Goal: Contribute content: Contribute content

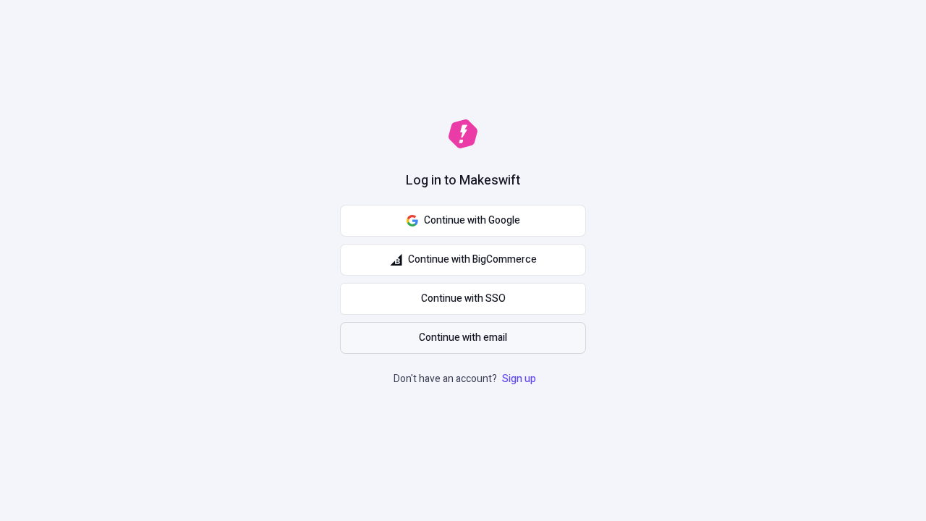
click at [463, 338] on span "Continue with email" at bounding box center [463, 338] width 88 height 16
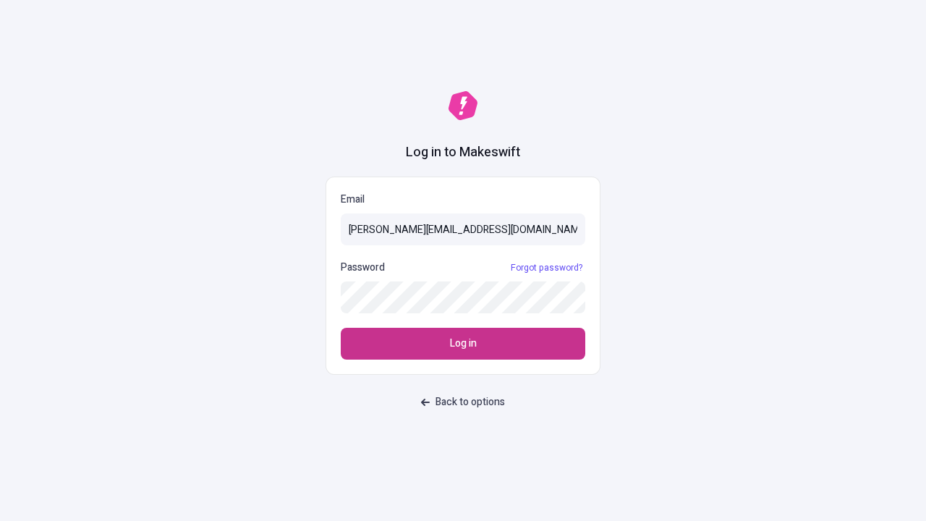
click at [463, 344] on span "Log in" at bounding box center [463, 344] width 27 height 16
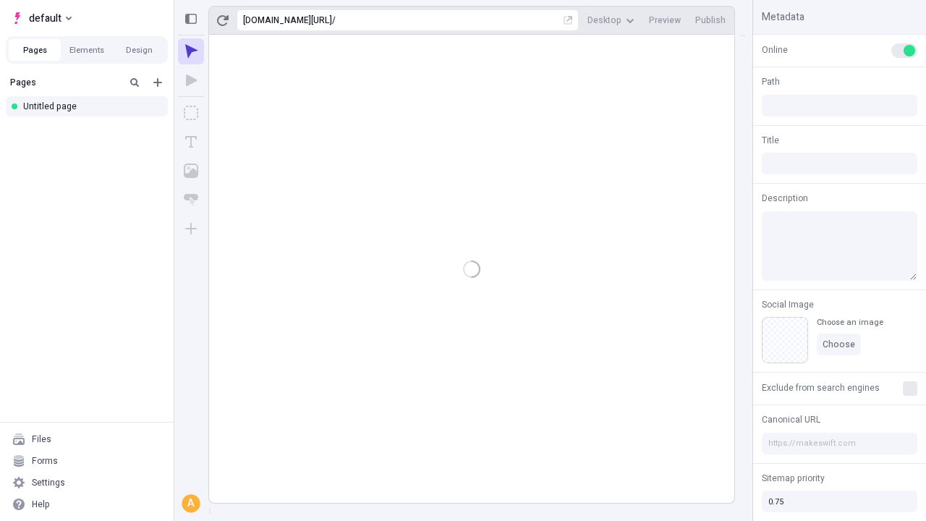
type input "/deep-link-tenuis"
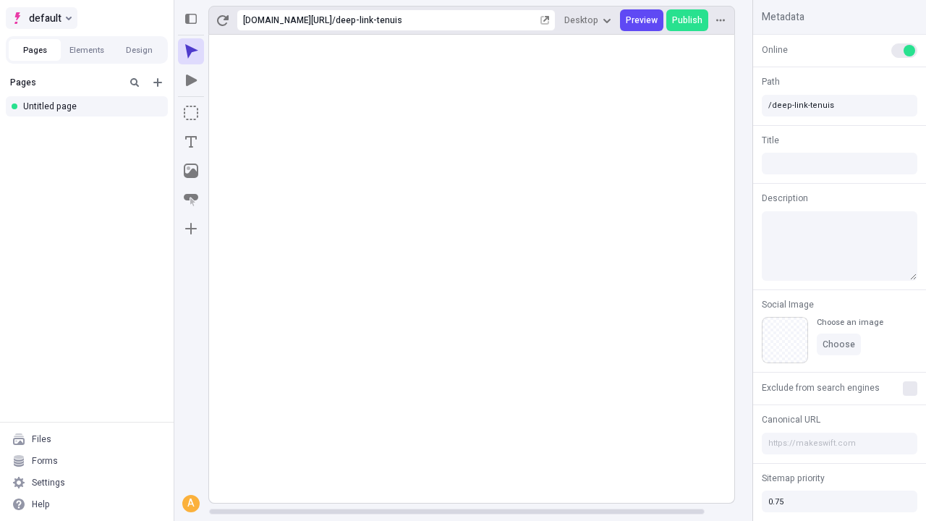
click at [41, 18] on span "default" at bounding box center [45, 17] width 33 height 17
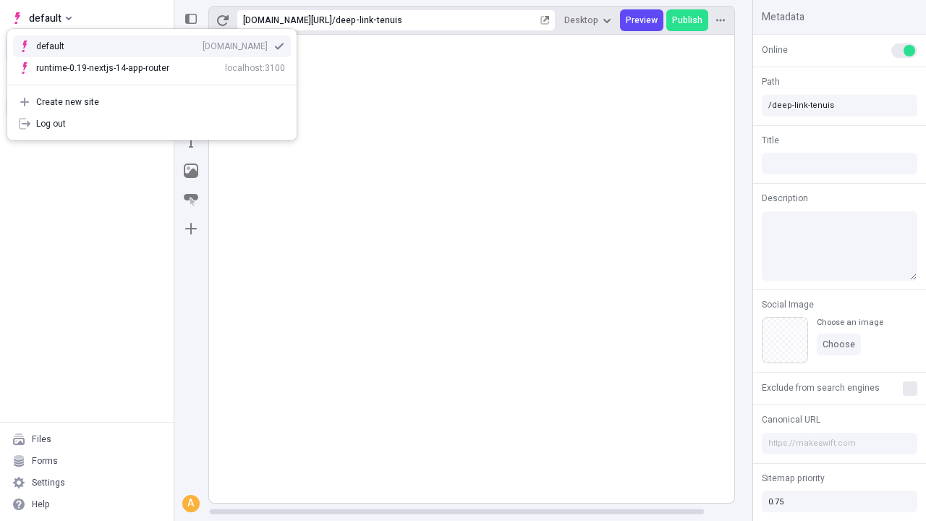
click at [203, 43] on div "[DOMAIN_NAME]" at bounding box center [235, 47] width 65 height 12
click at [158, 82] on icon "Add new" at bounding box center [157, 82] width 9 height 9
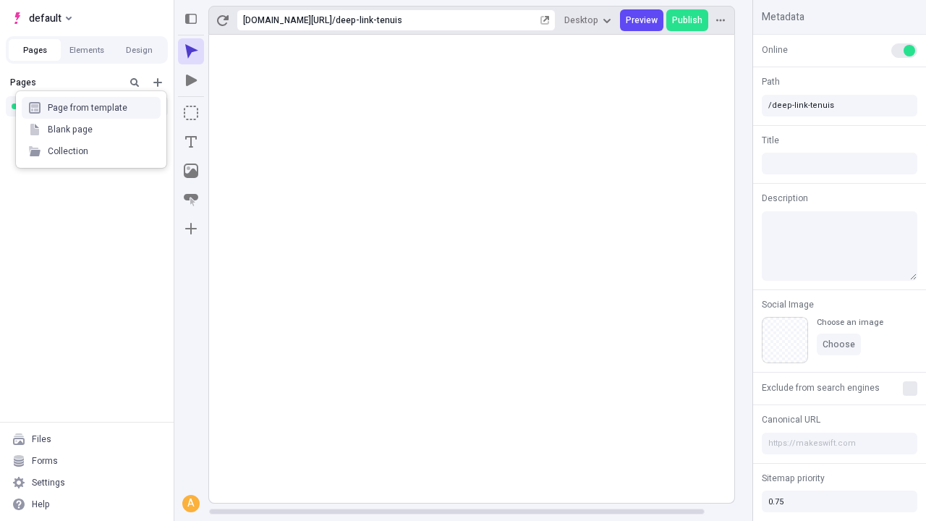
click at [91, 130] on div "Blank page" at bounding box center [91, 130] width 139 height 22
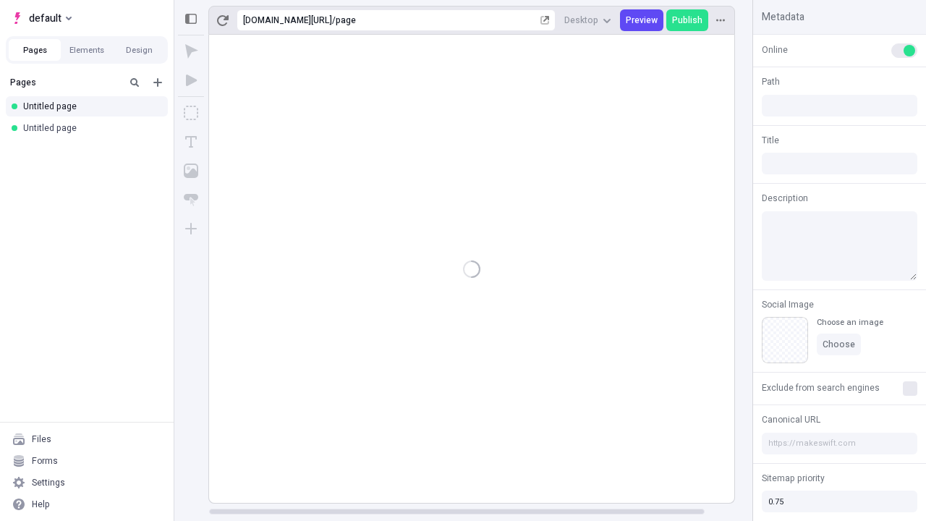
type input "/page"
click at [191, 113] on icon "Box" at bounding box center [191, 113] width 14 height 14
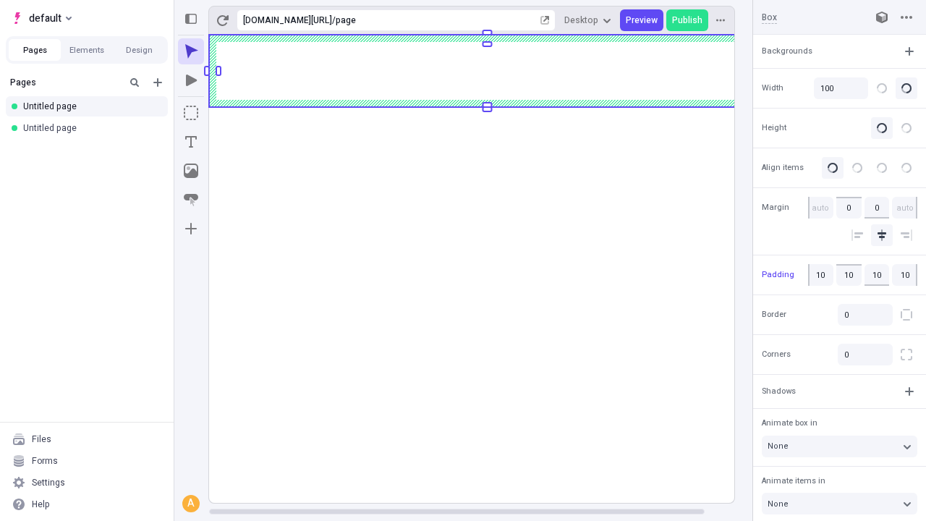
click at [191, 171] on icon "Image" at bounding box center [191, 171] width 14 height 14
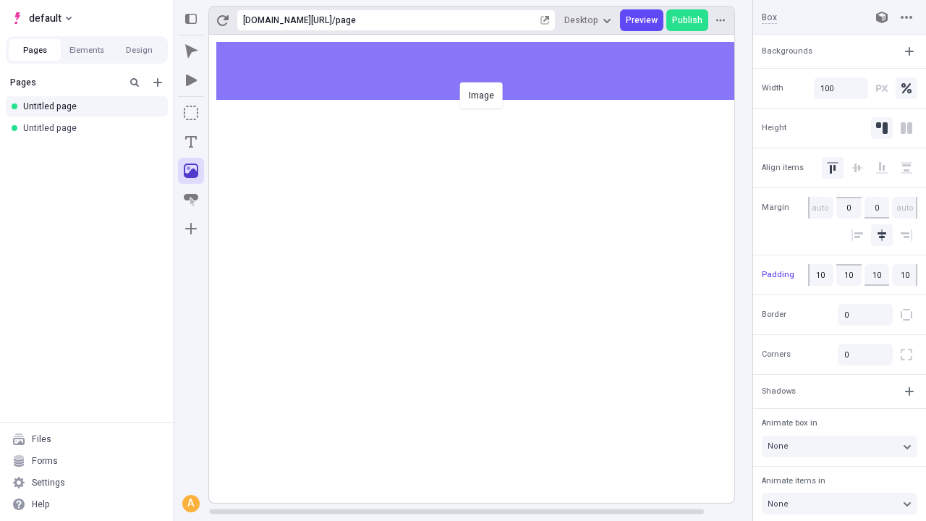
click at [486, 71] on div "Image" at bounding box center [463, 260] width 926 height 521
click at [191, 142] on icon "Text" at bounding box center [191, 142] width 12 height 12
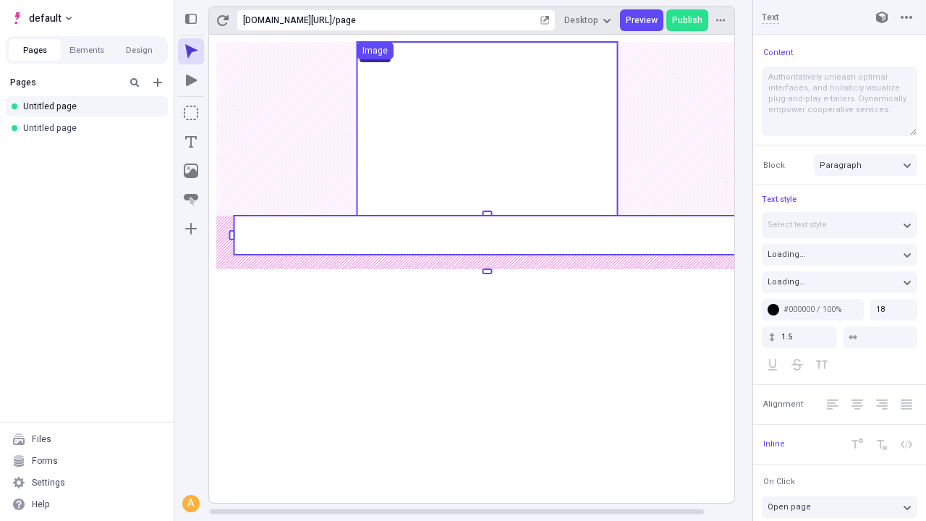
click at [486, 235] on rect at bounding box center [487, 235] width 506 height 39
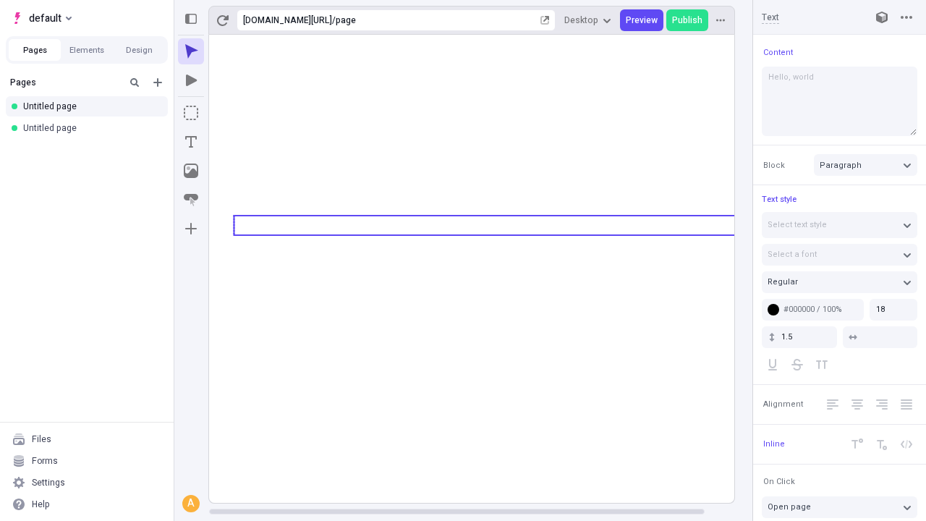
type textarea "Hello, world!"
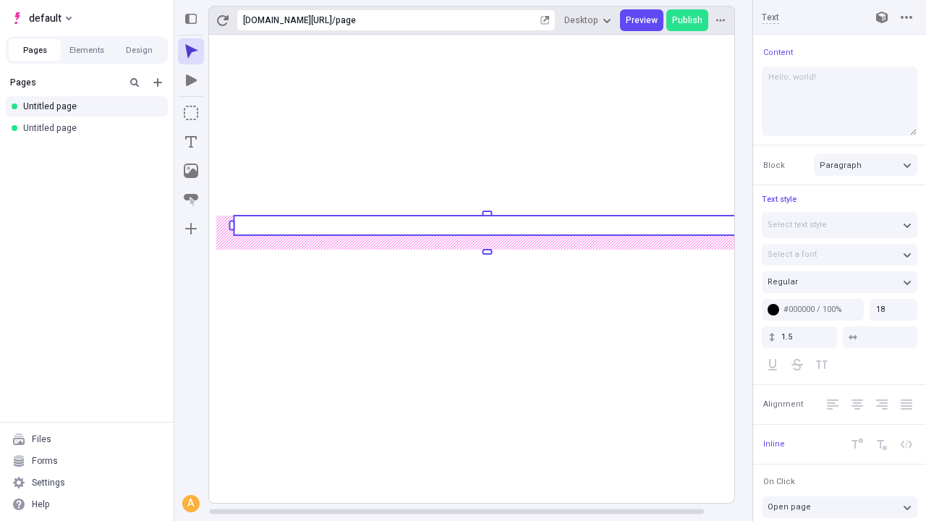
click at [191, 171] on icon "Image" at bounding box center [191, 171] width 14 height 14
